Goal: Obtain resource: Download file/media

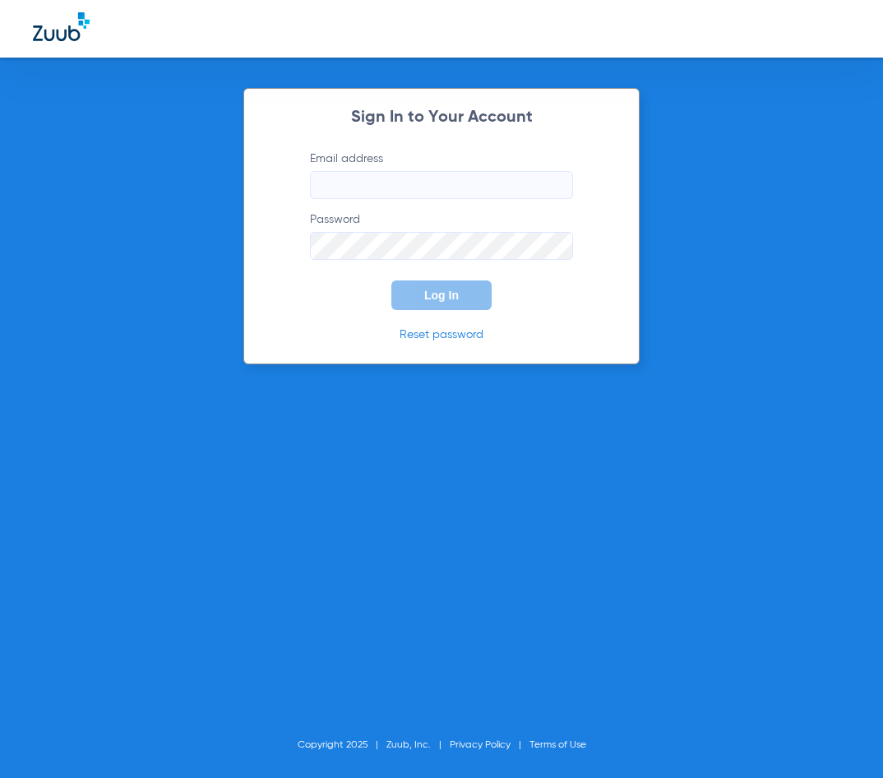
type input "[EMAIL_ADDRESS][DOMAIN_NAME]"
click at [434, 289] on button "Log In" at bounding box center [441, 295] width 100 height 30
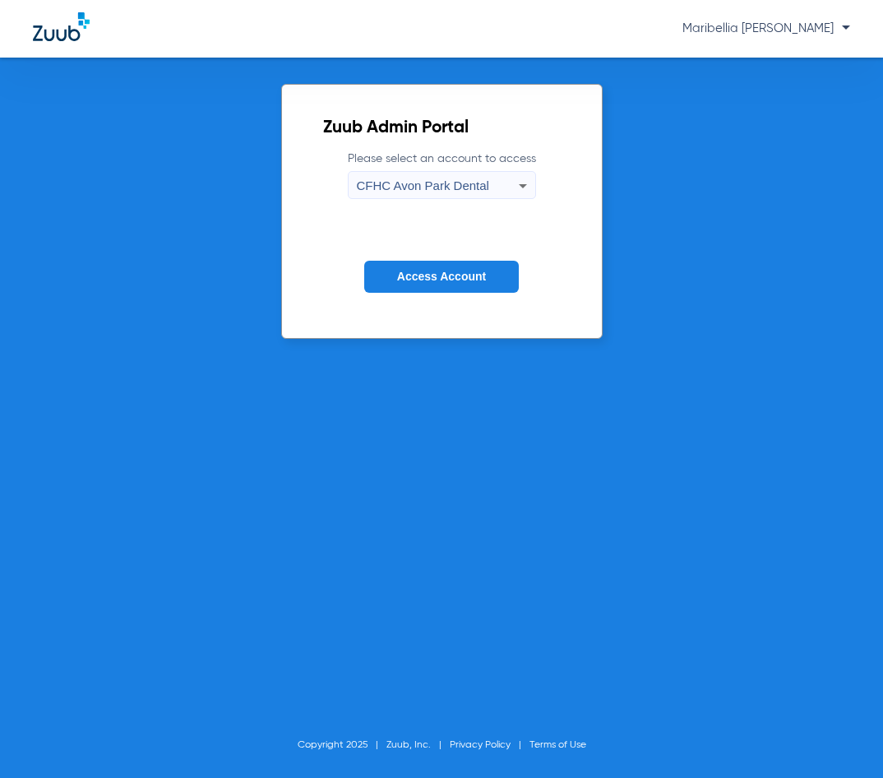
click at [463, 192] on span "CFHC Avon Park Dental" at bounding box center [423, 185] width 132 height 14
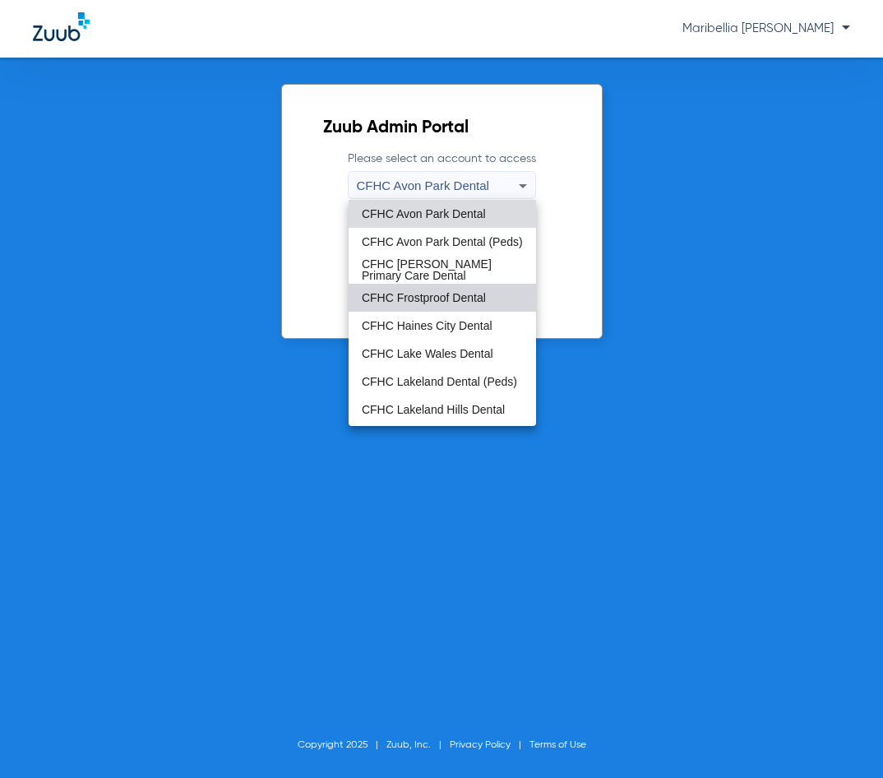
click at [468, 288] on mat-option "CFHC Frostproof Dental" at bounding box center [442, 298] width 187 height 28
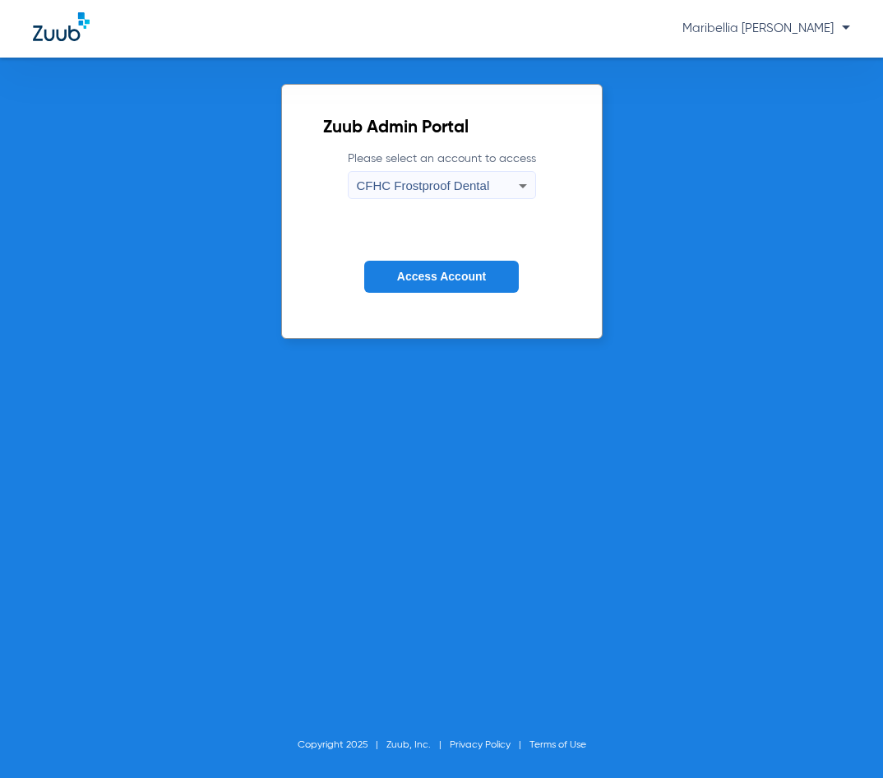
click at [466, 277] on span "Access Account" at bounding box center [441, 276] width 89 height 13
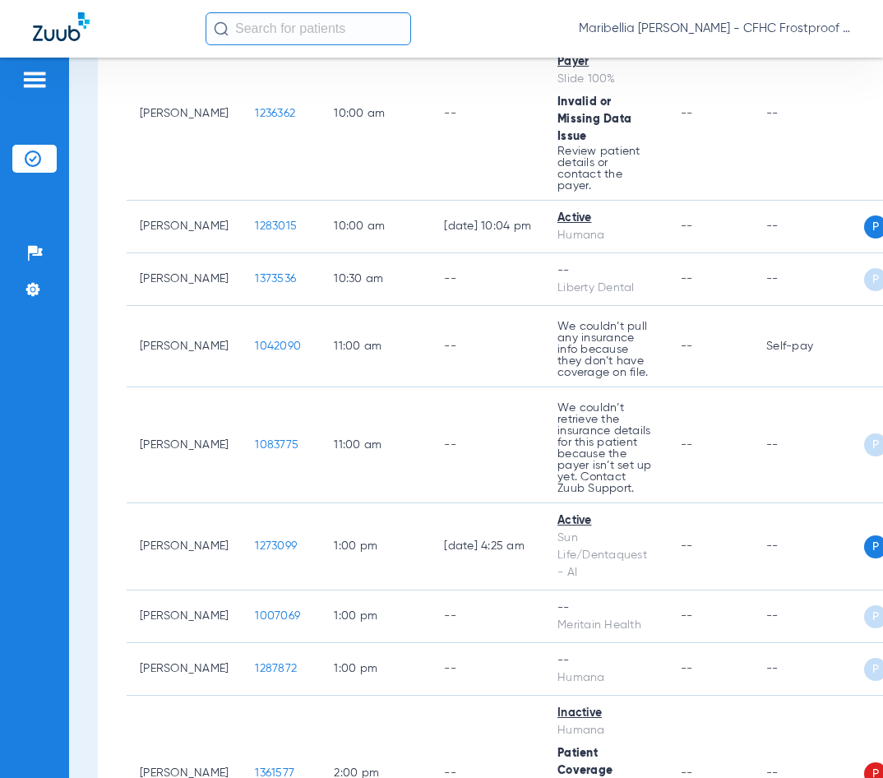
scroll to position [1233, 0]
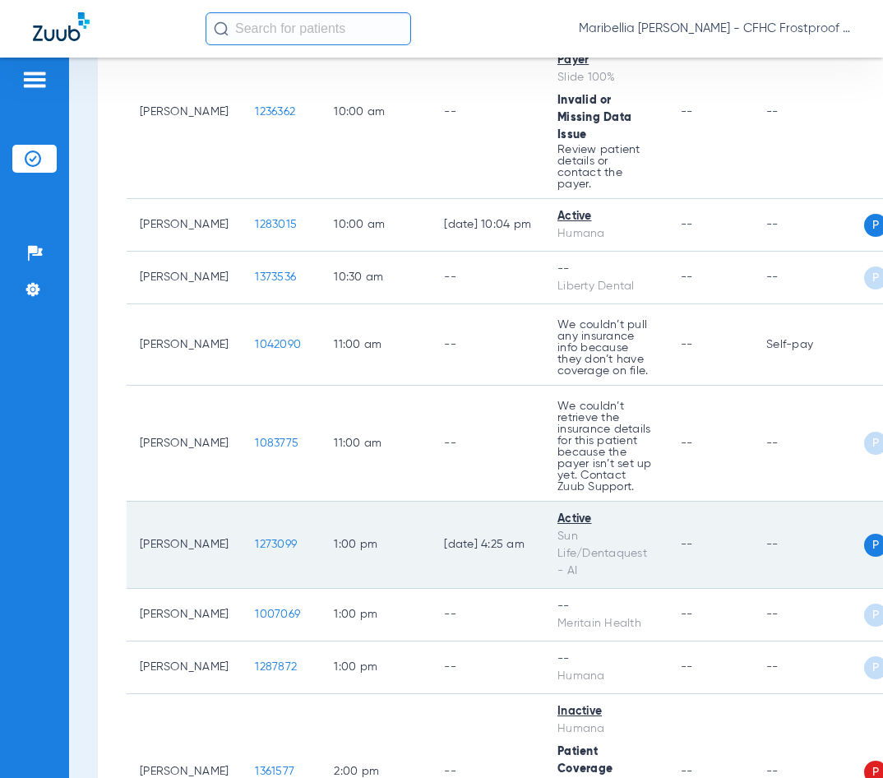
click at [261, 539] on span "1273099" at bounding box center [276, 545] width 42 height 12
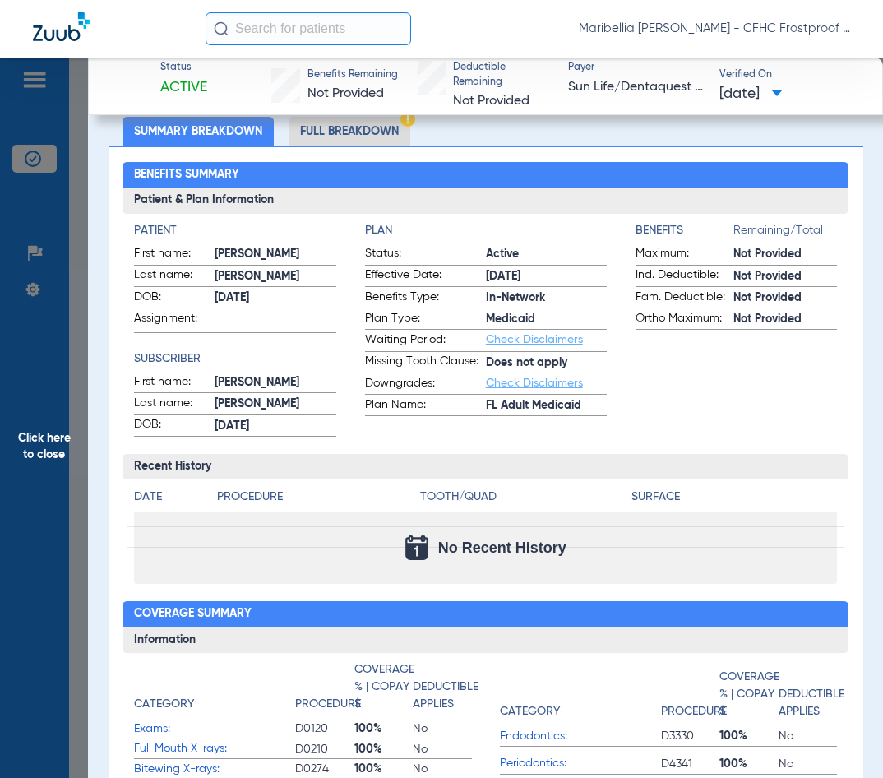
scroll to position [0, 0]
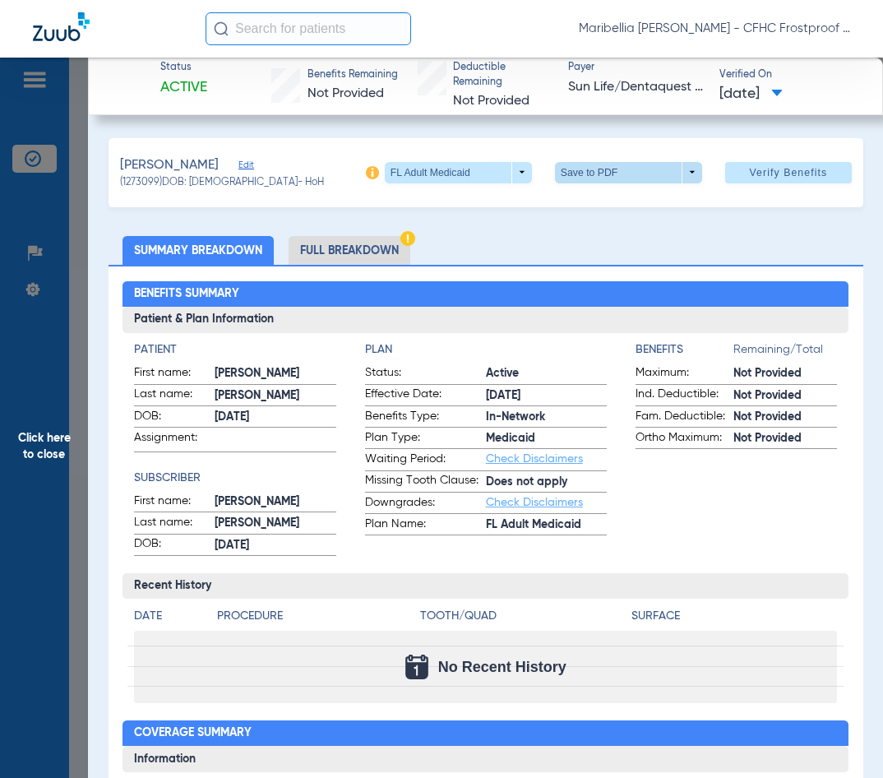
click at [654, 165] on span at bounding box center [628, 172] width 147 height 21
click at [347, 244] on div at bounding box center [441, 389] width 883 height 778
click at [346, 243] on li "Full Breakdown" at bounding box center [350, 250] width 122 height 29
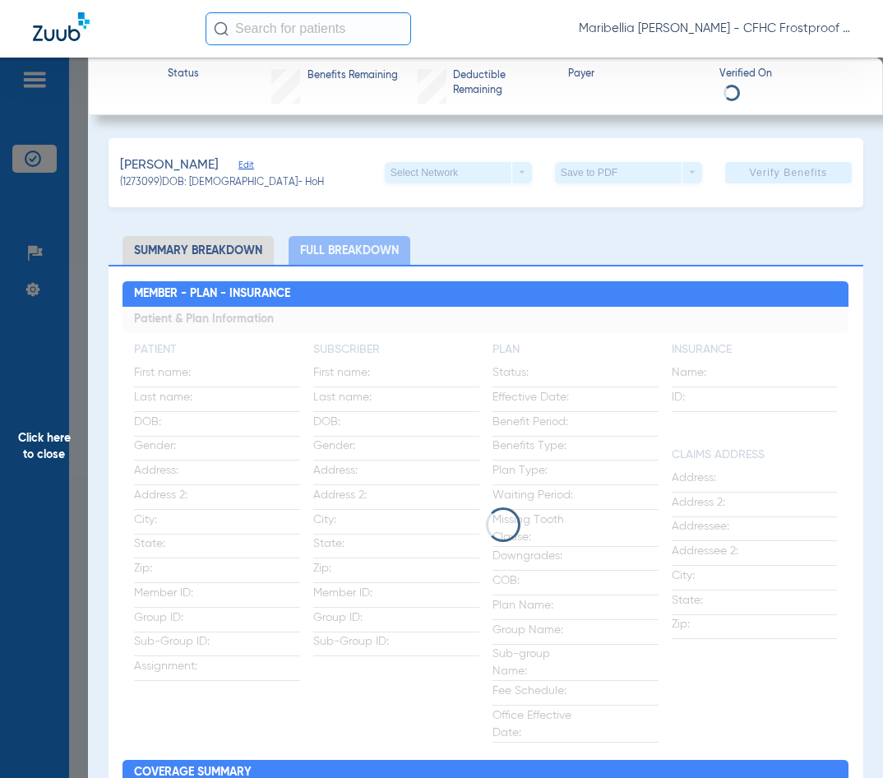
click at [346, 243] on li "Full Breakdown" at bounding box center [350, 250] width 122 height 29
click at [362, 250] on li "Full Breakdown" at bounding box center [350, 250] width 122 height 29
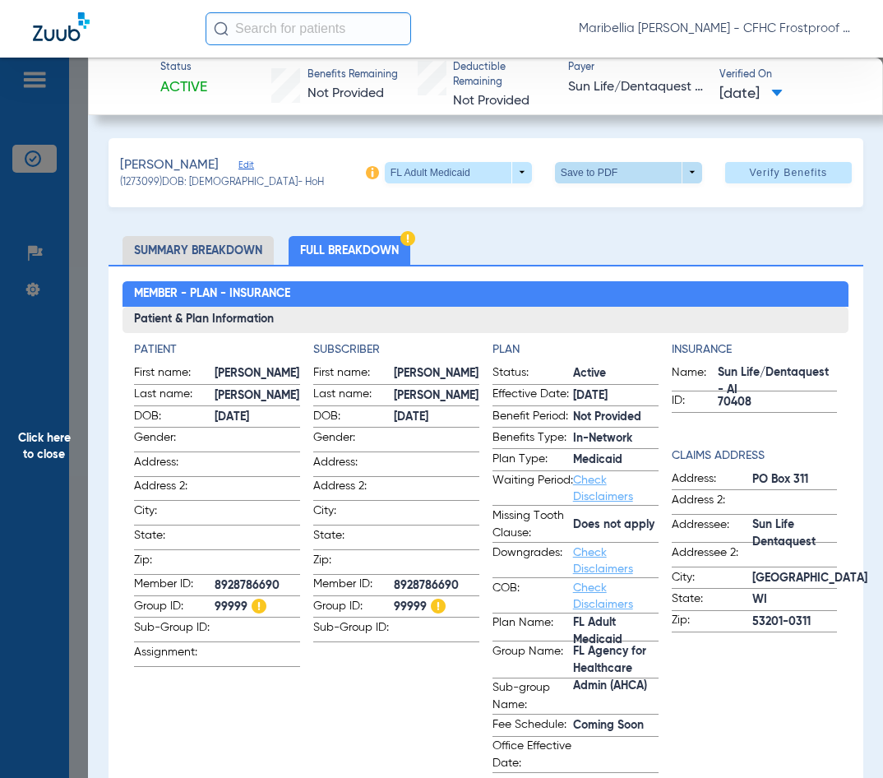
click at [618, 169] on span at bounding box center [628, 172] width 39 height 39
click at [610, 201] on span "Save to PDF" at bounding box center [622, 205] width 65 height 12
drag, startPoint x: 286, startPoint y: 460, endPoint x: 294, endPoint y: 507, distance: 47.6
drag, startPoint x: 294, startPoint y: 507, endPoint x: 610, endPoint y: 198, distance: 441.9
click at [610, 198] on div "[PERSON_NAME] (1273099) DOB: [DEMOGRAPHIC_DATA] - HoH FL Adult Medicaid arrow_d…" at bounding box center [486, 172] width 755 height 69
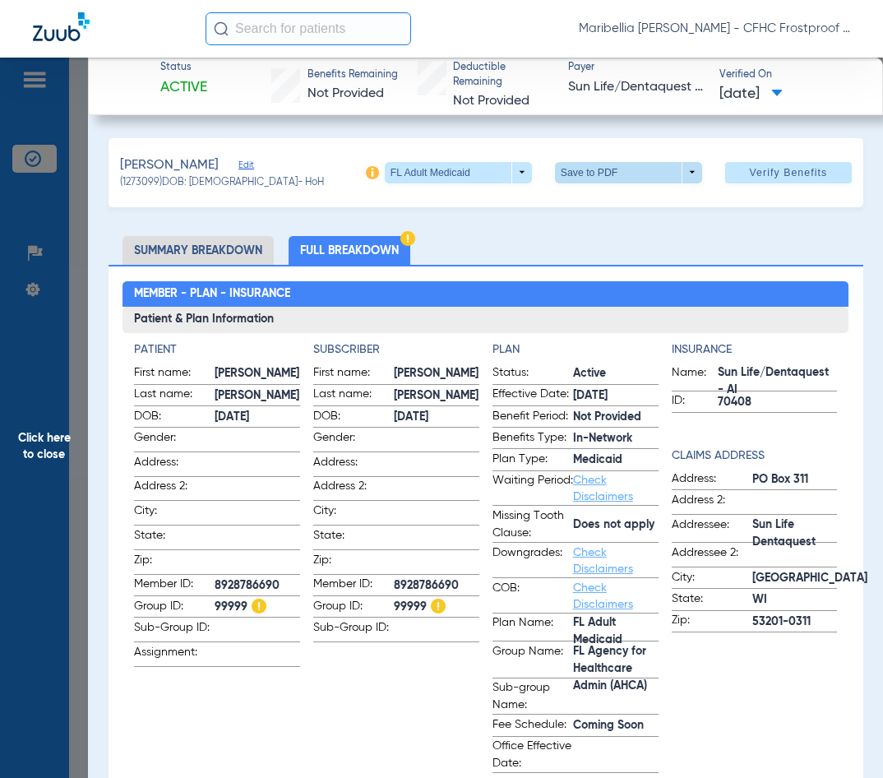
click at [609, 181] on span at bounding box center [628, 172] width 39 height 39
click at [608, 199] on span "Save to PDF" at bounding box center [622, 205] width 65 height 12
click at [572, 176] on span at bounding box center [628, 172] width 147 height 21
click at [581, 202] on button "insert_drive_file Save to PDF" at bounding box center [606, 204] width 124 height 33
click at [623, 166] on span at bounding box center [628, 172] width 39 height 39
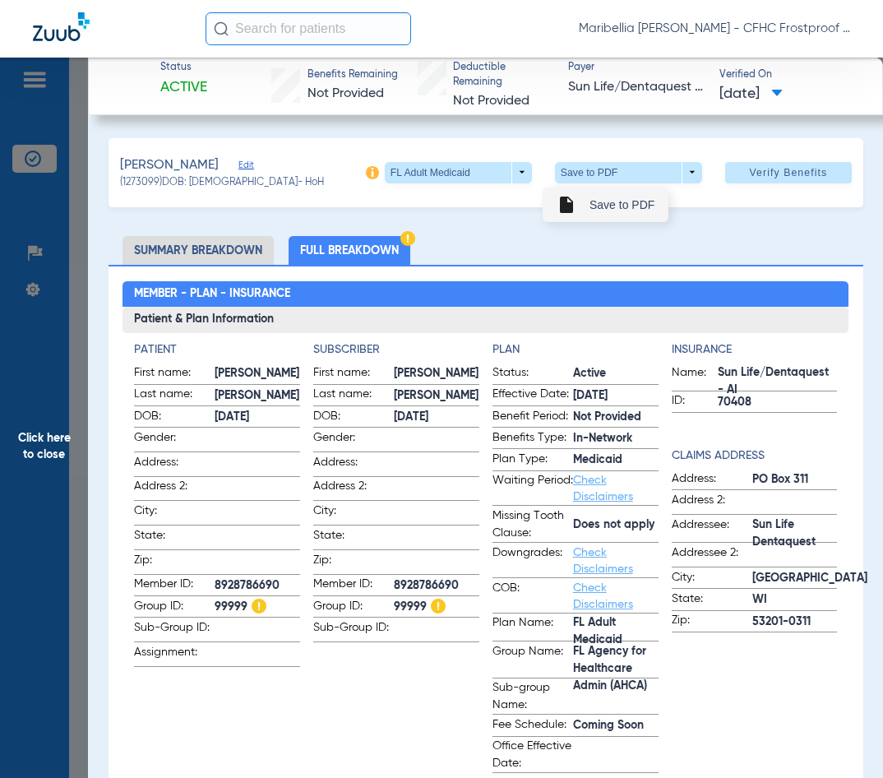
click at [598, 203] on span "Save to PDF" at bounding box center [622, 205] width 65 height 12
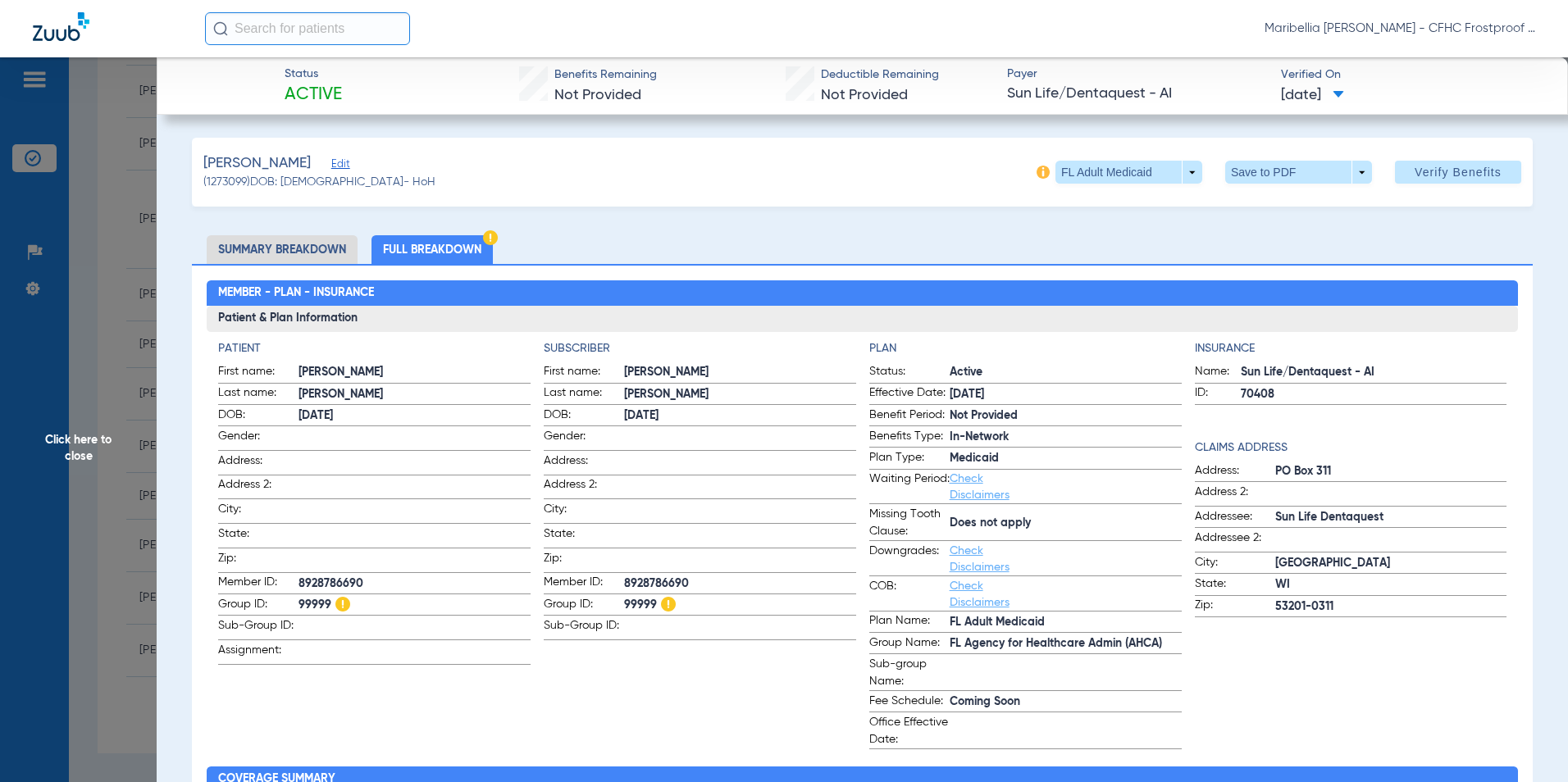
scroll to position [1090, 0]
click at [115, 444] on span "Click here to close" at bounding box center [78, 449] width 157 height 782
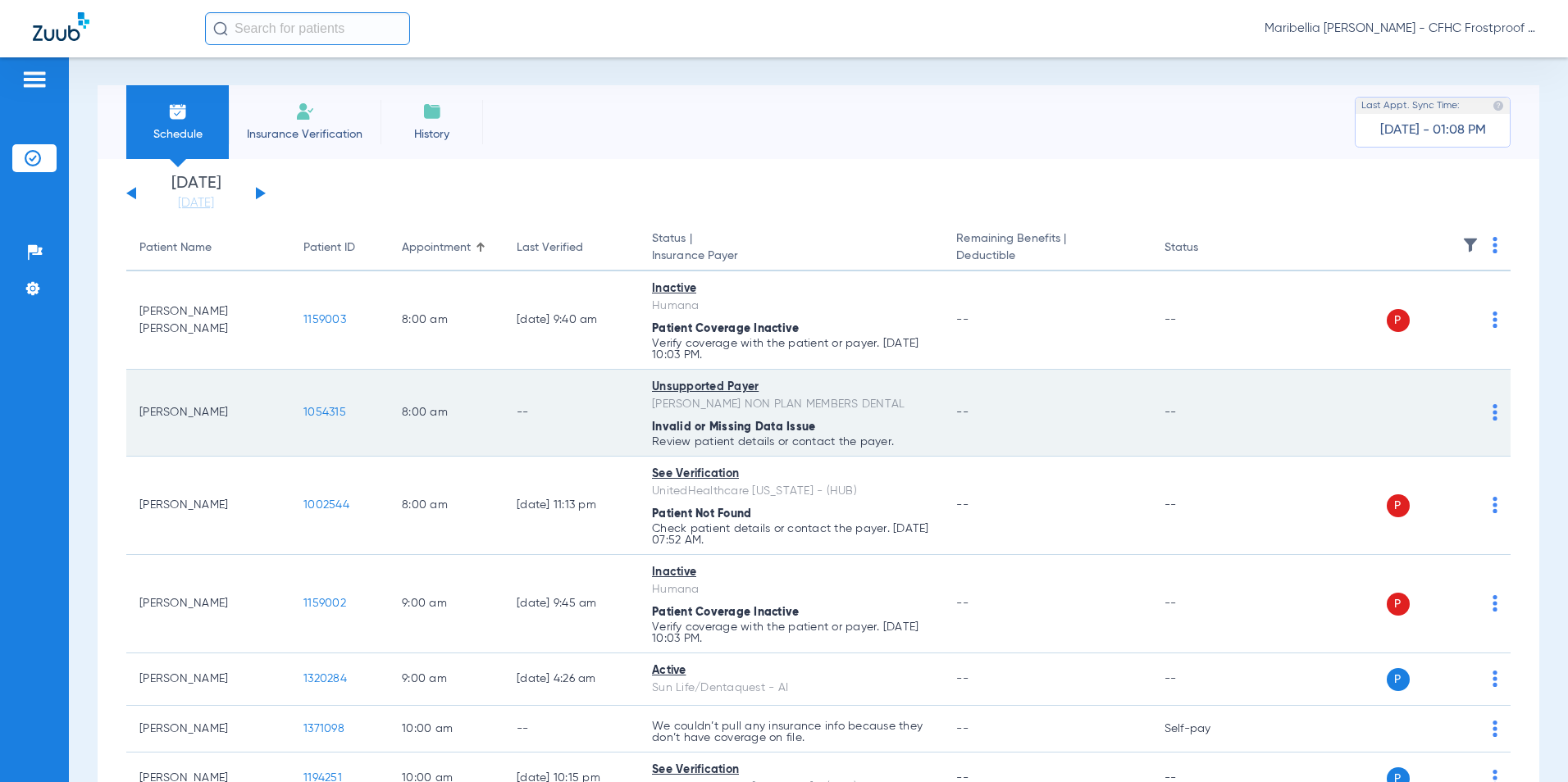
scroll to position [0, 0]
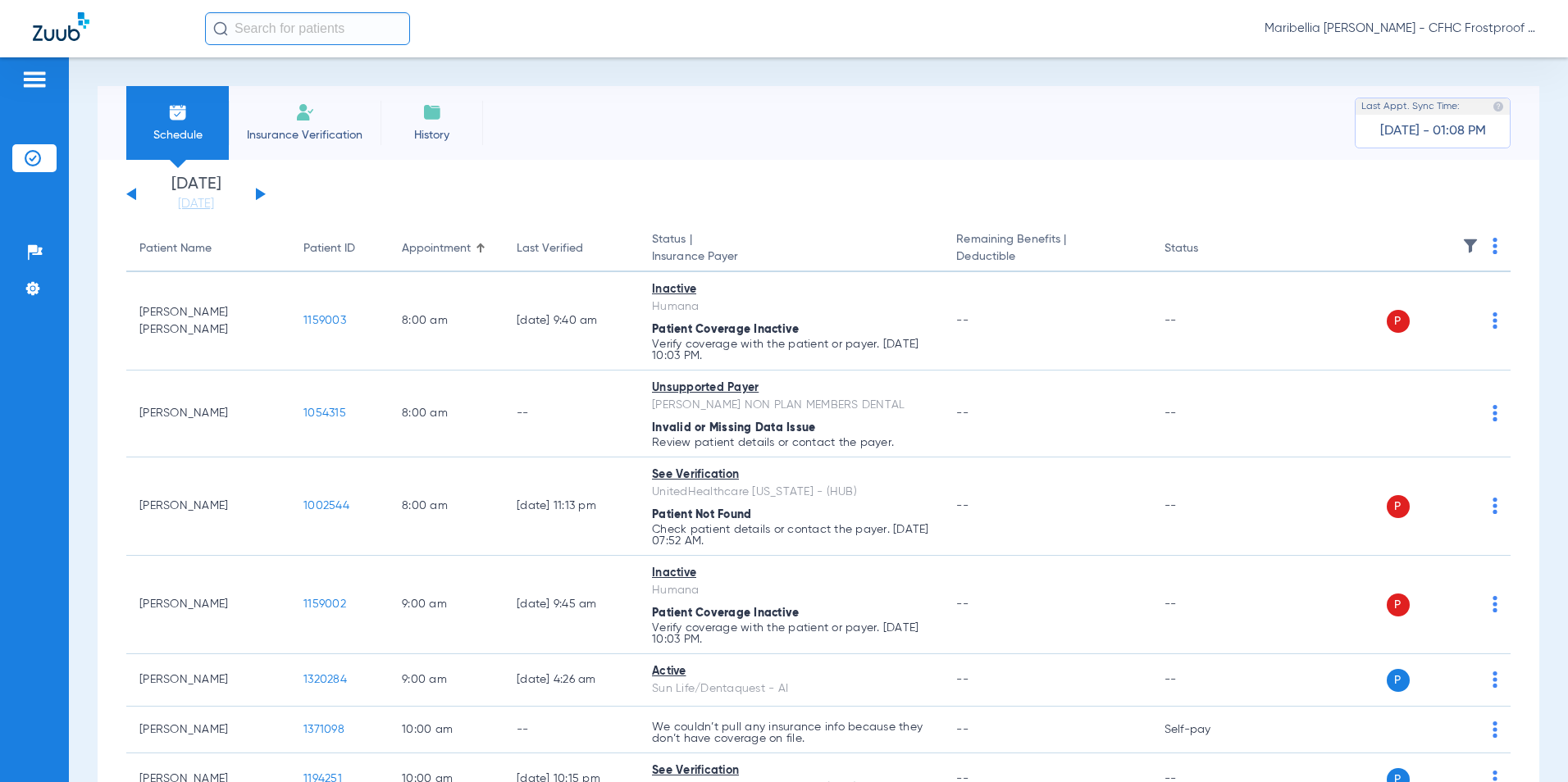
click at [256, 196] on button at bounding box center [261, 194] width 10 height 12
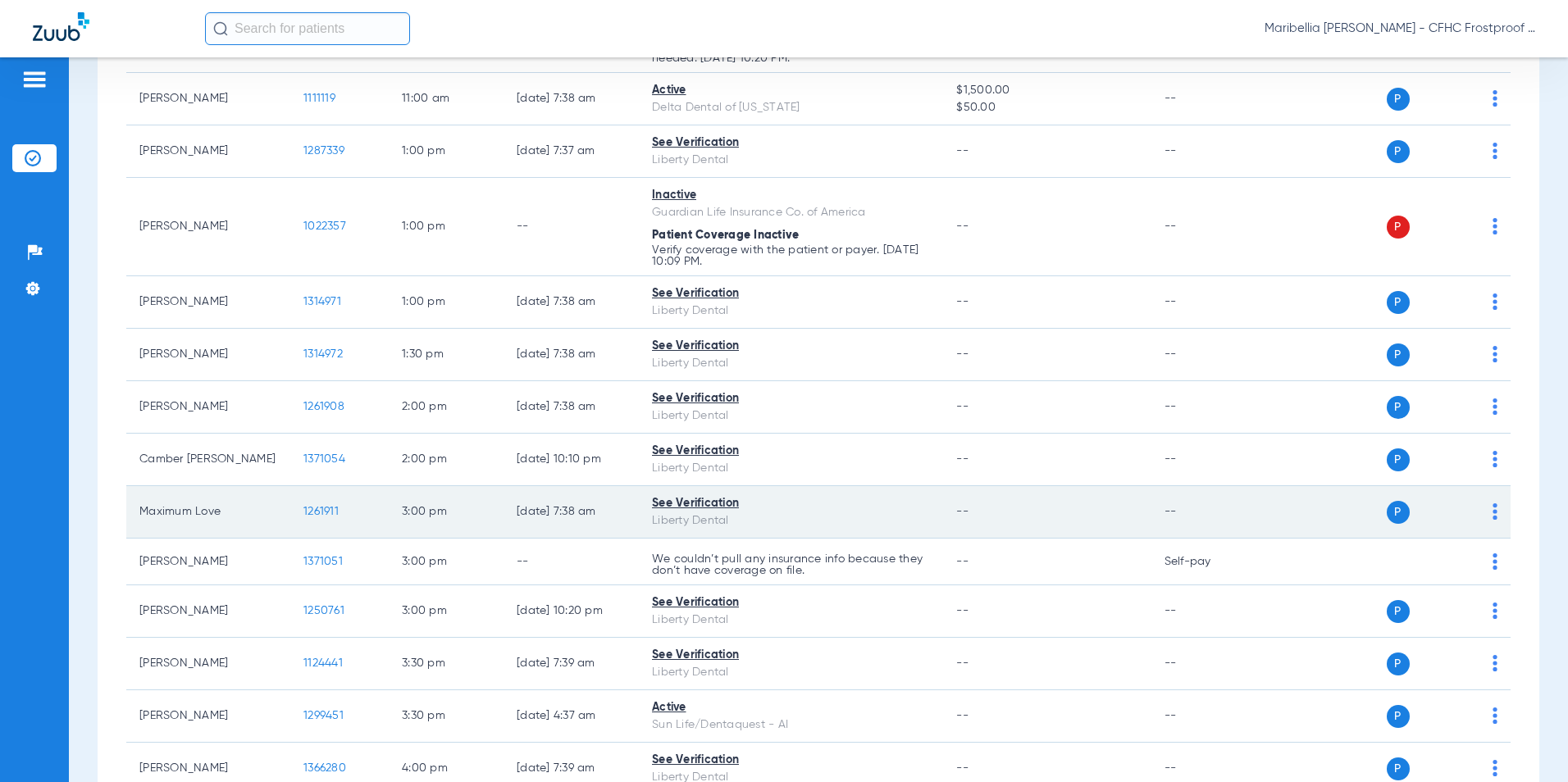
scroll to position [799, 0]
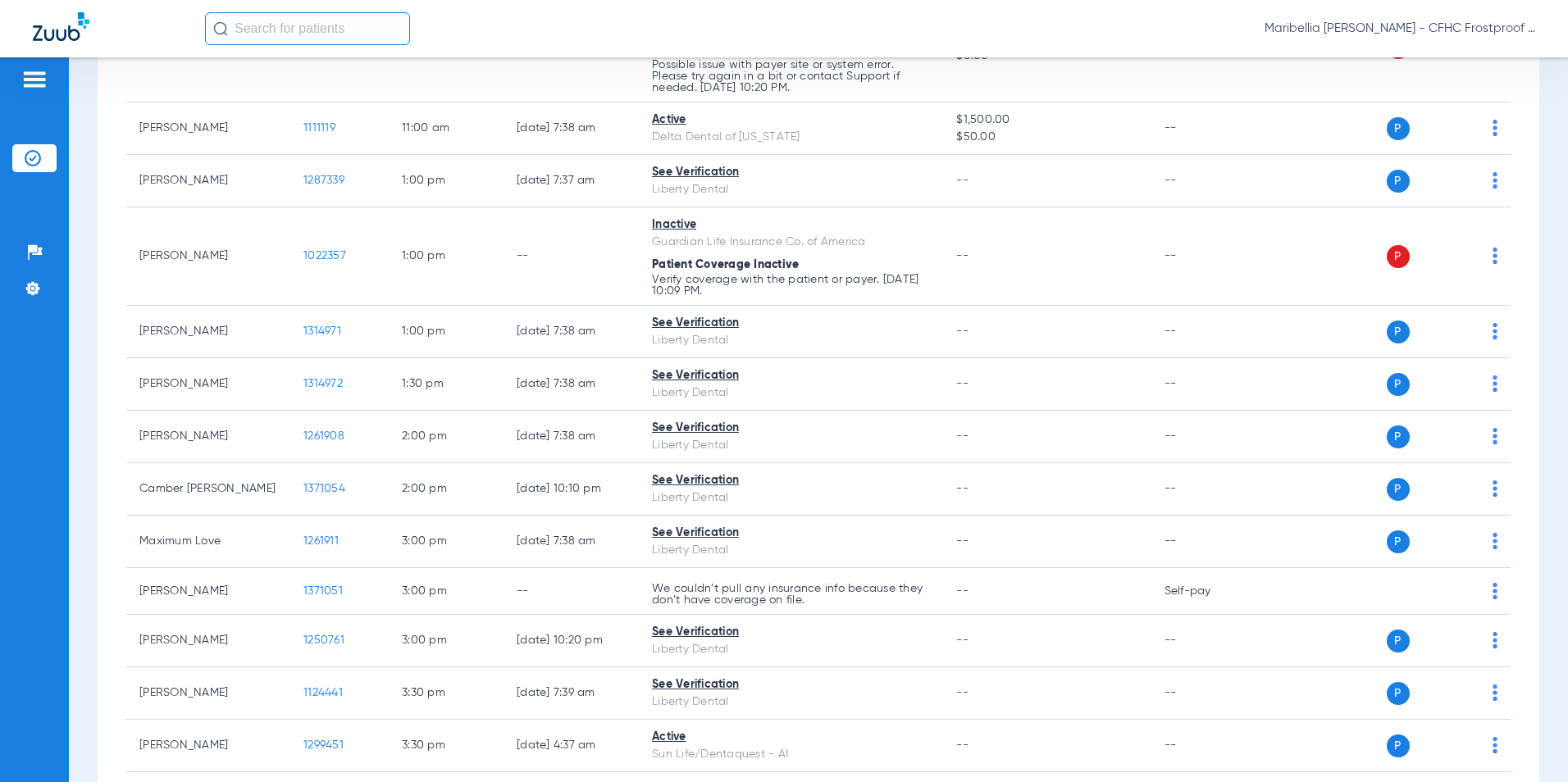
click at [634, 51] on div "Maribellia [PERSON_NAME] - CFHC Frostproof Dental" at bounding box center [784, 29] width 1568 height 58
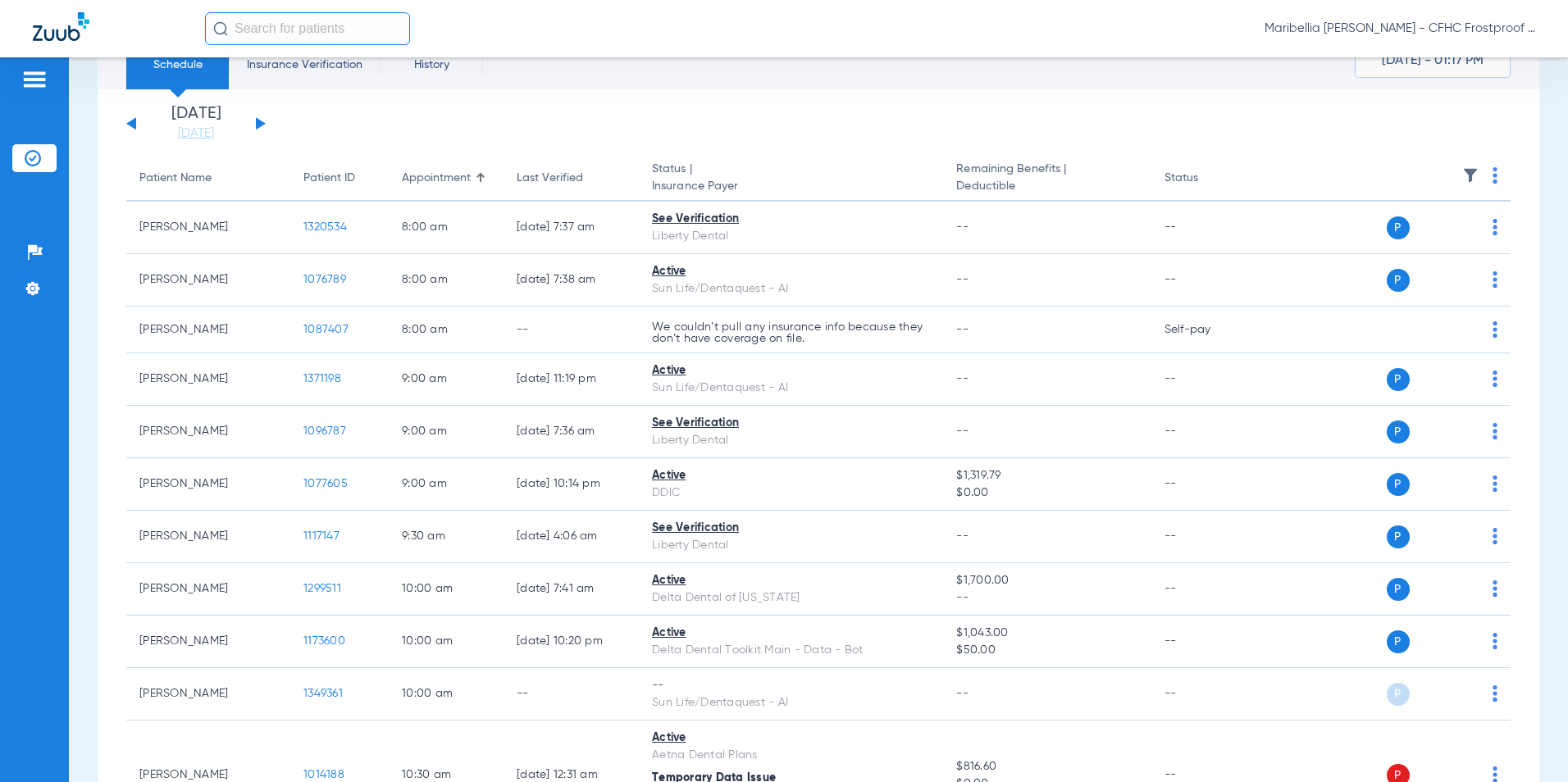
scroll to position [61, 0]
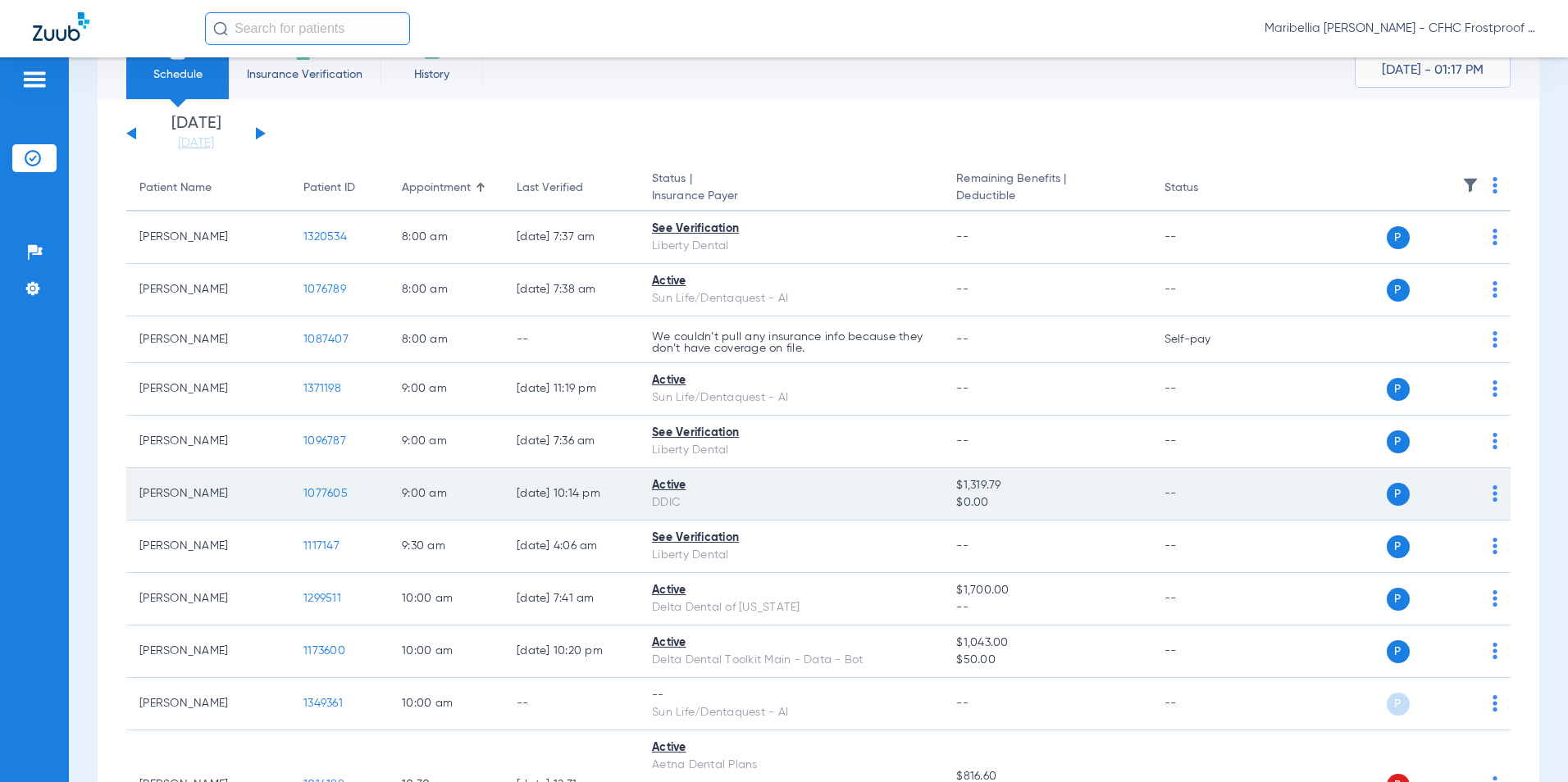
click at [333, 496] on span "1077605" at bounding box center [325, 494] width 44 height 12
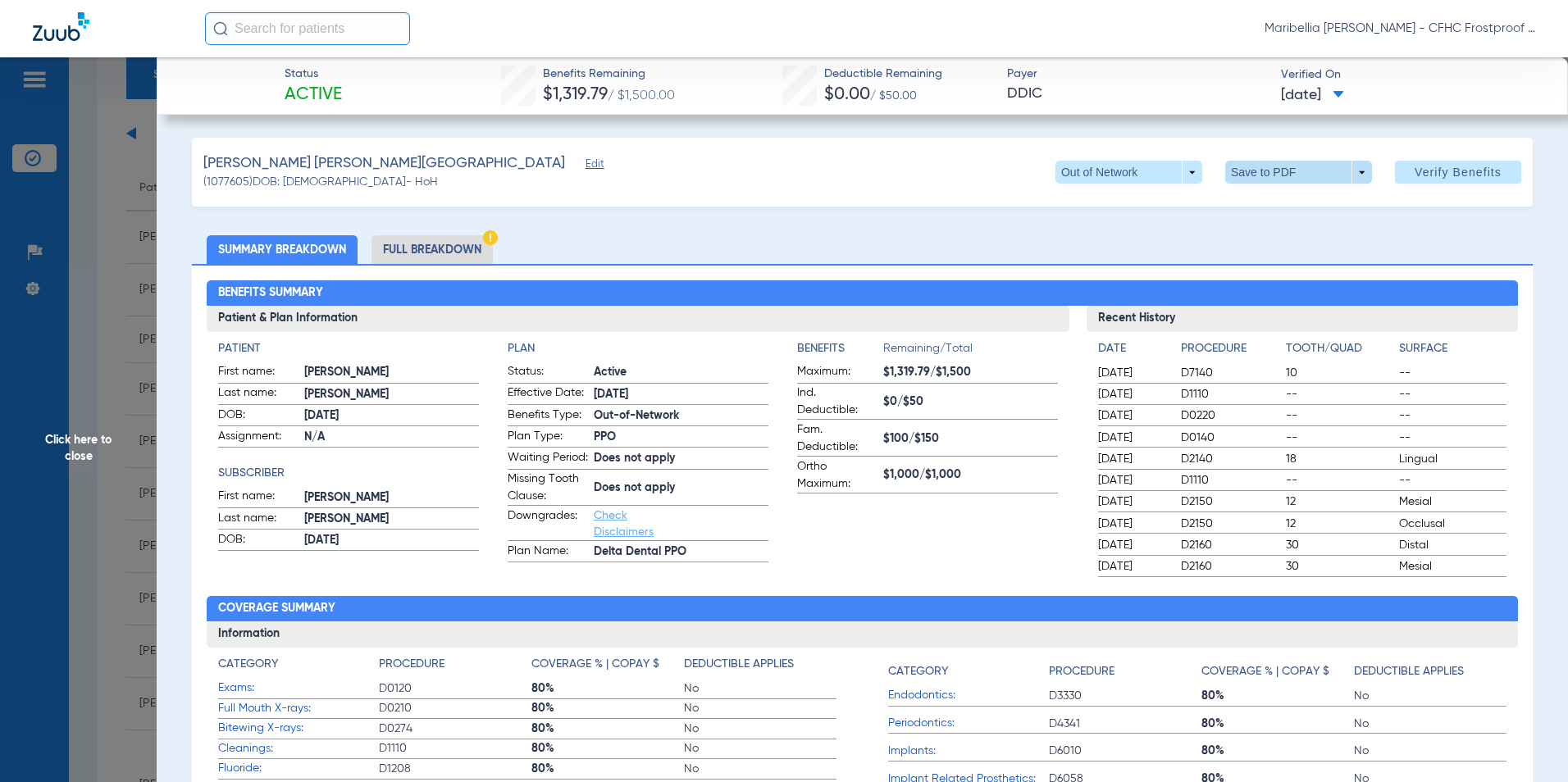
click at [880, 176] on span at bounding box center [1298, 172] width 39 height 39
click at [880, 204] on span "Save to PDF" at bounding box center [1292, 205] width 65 height 12
click at [94, 453] on span "Click here to close" at bounding box center [78, 449] width 157 height 782
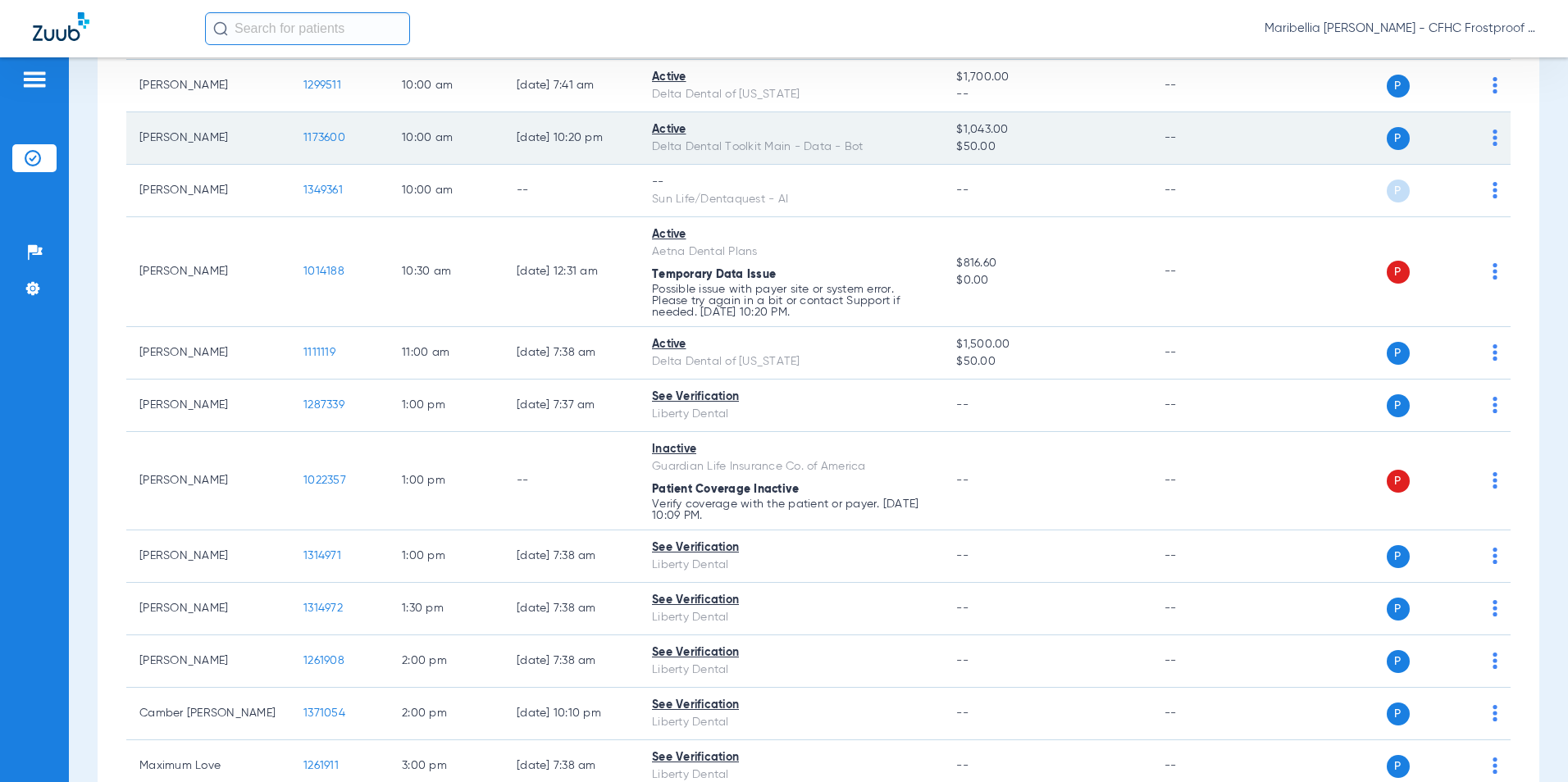
scroll to position [492, 0]
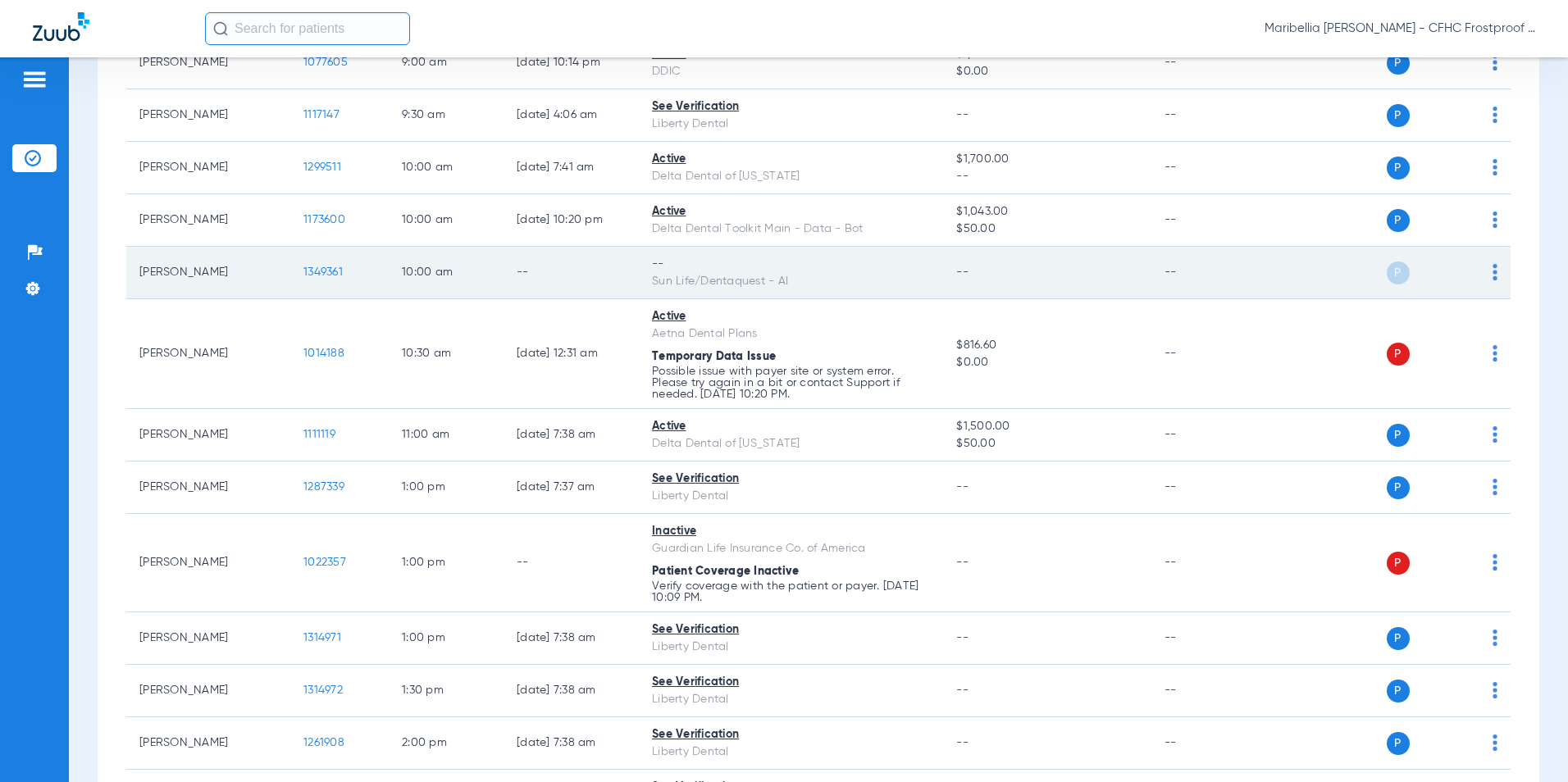
click at [180, 277] on td "[PERSON_NAME]" at bounding box center [208, 273] width 164 height 53
